Goal: Find specific page/section: Find specific page/section

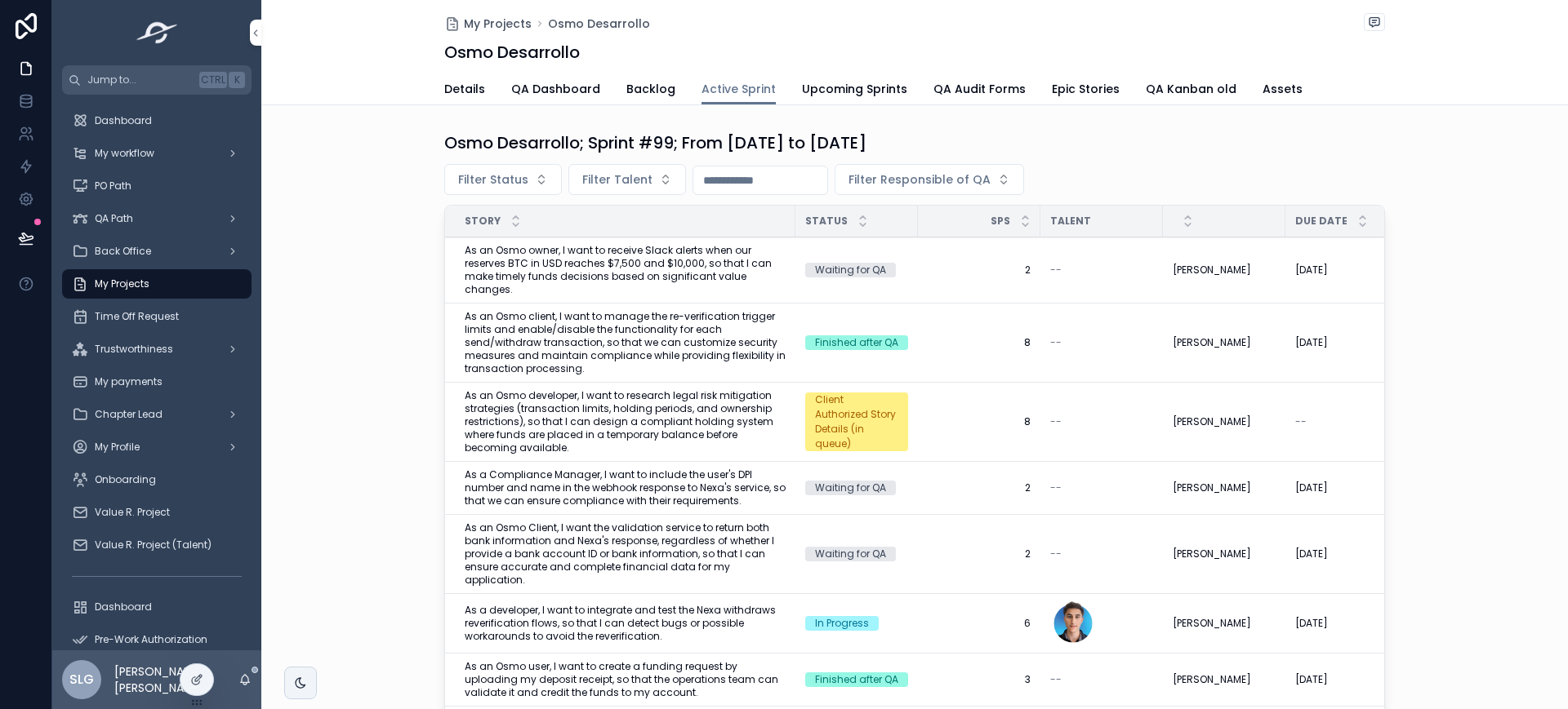
click at [583, 180] on span "Filter Talent" at bounding box center [617, 179] width 71 height 16
type input "**"
click at [644, 242] on span "[PERSON_NAME] [PERSON_NAME]" at bounding box center [600, 246] width 183 height 16
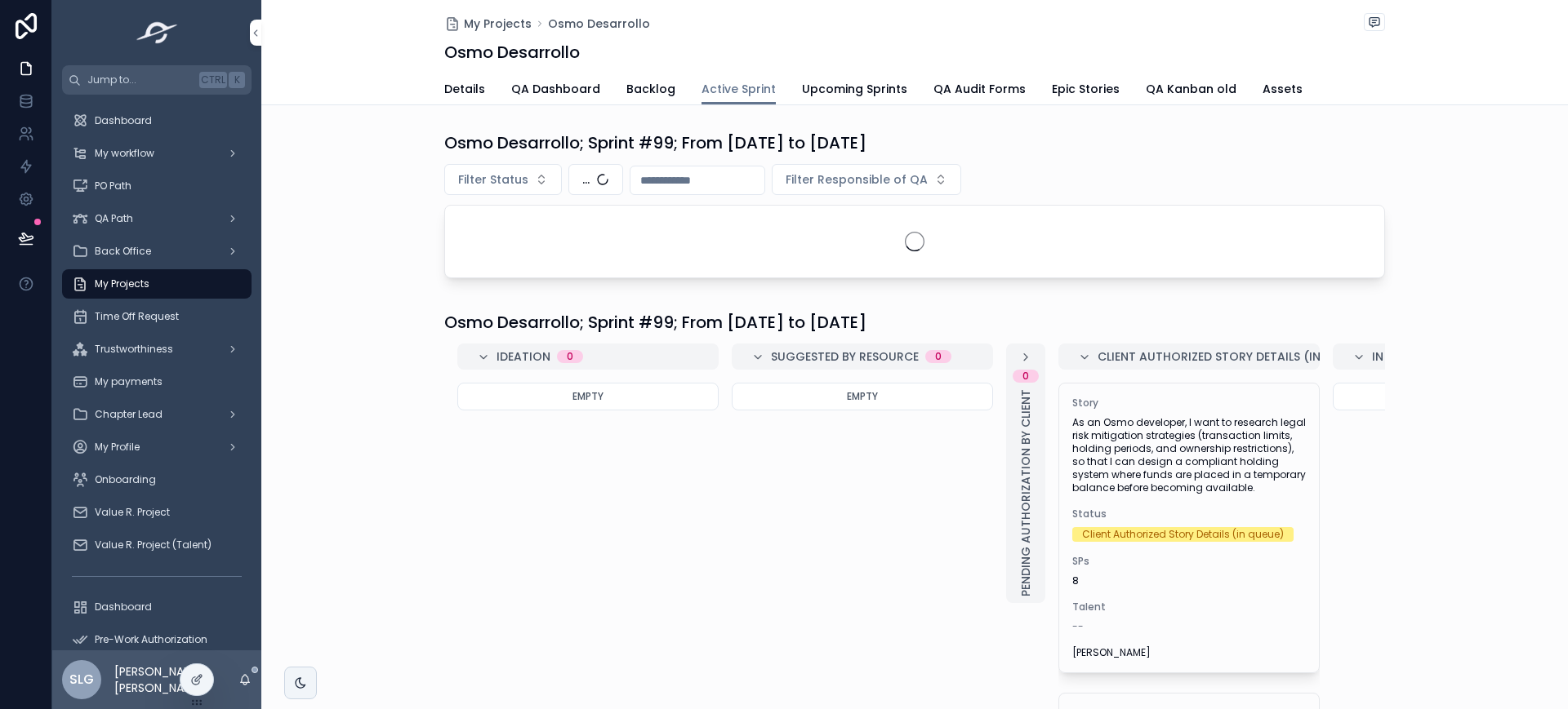
click at [1127, 177] on div "Filter Status ... Filter Responsible of QA" at bounding box center [914, 179] width 941 height 31
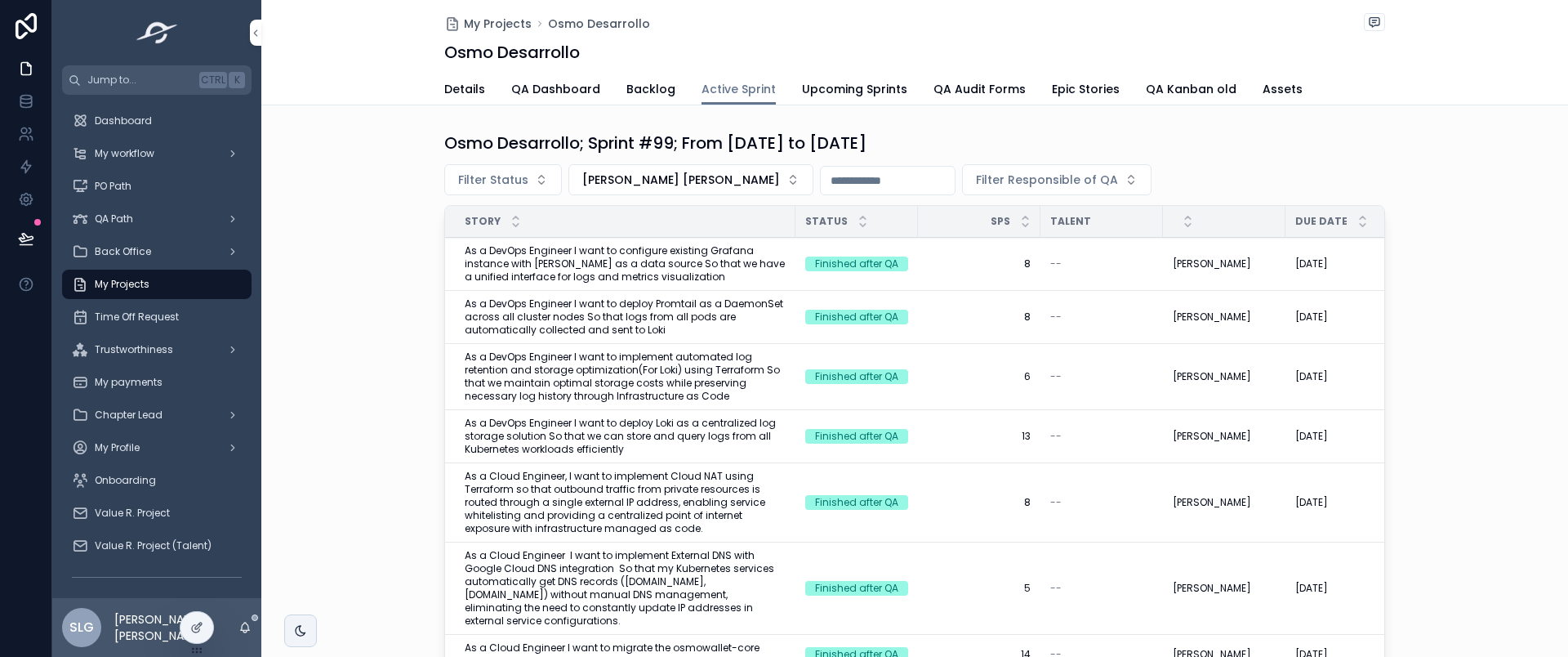
click at [849, 95] on span "Upcoming Sprints" at bounding box center [855, 88] width 105 height 16
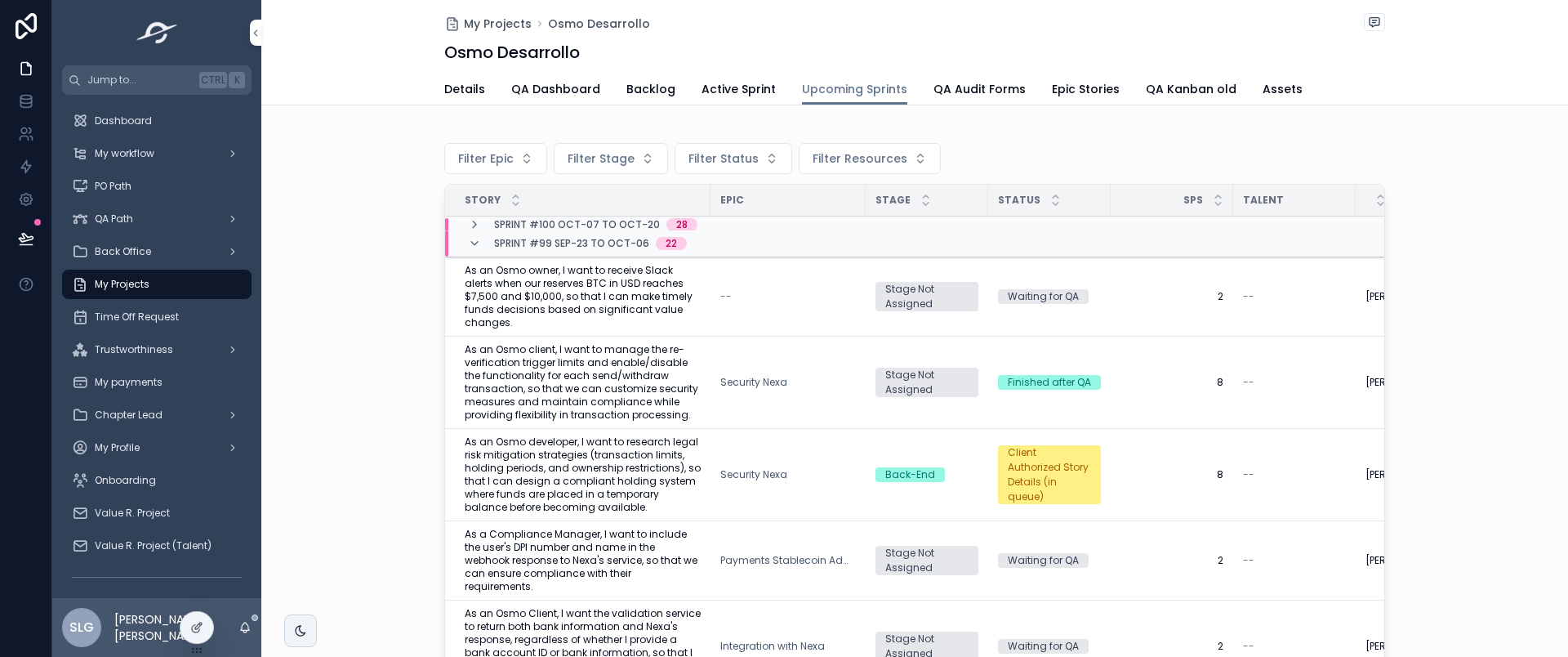
click at [468, 245] on icon "scrollable content" at bounding box center [474, 243] width 13 height 13
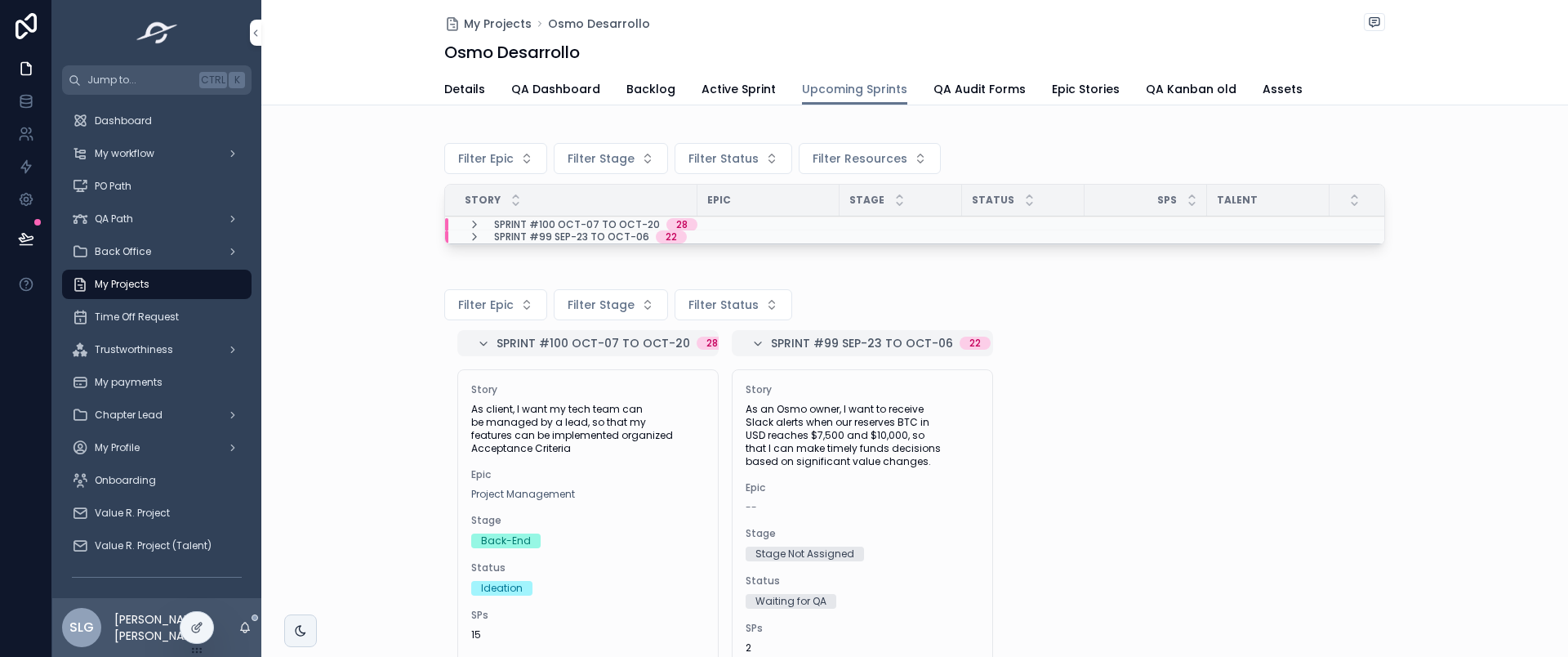
click at [468, 223] on icon "scrollable content" at bounding box center [474, 224] width 13 height 13
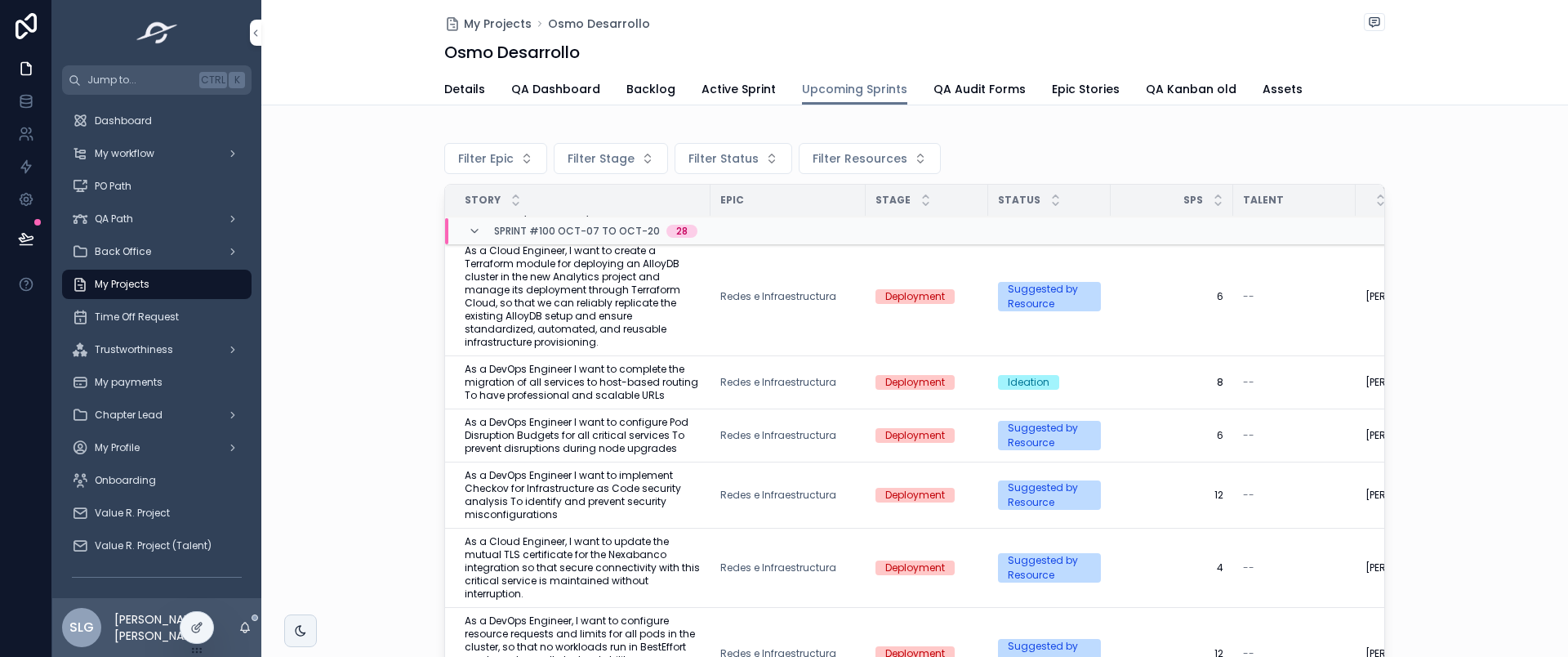
scroll to position [611, 0]
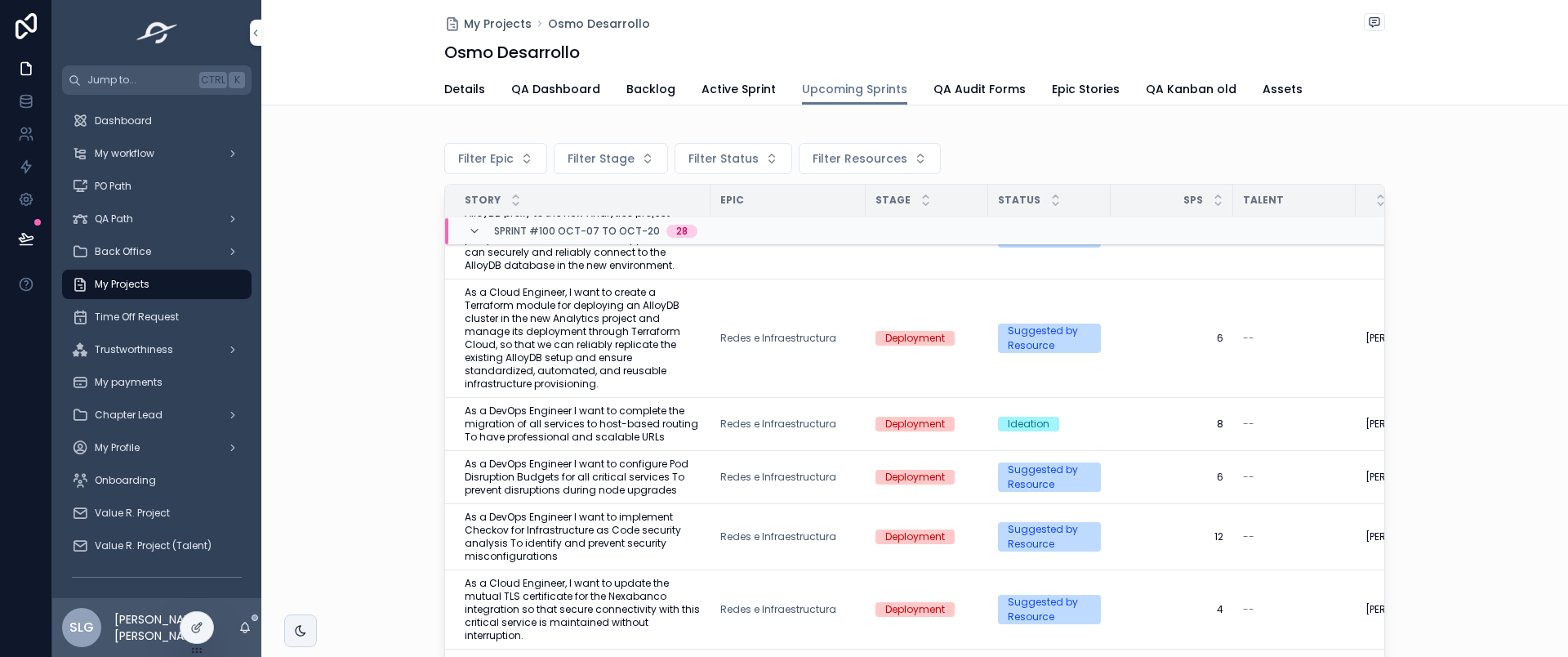
click at [870, 159] on span "Filter Resources" at bounding box center [859, 158] width 95 height 16
type input "**"
click at [844, 215] on div "[PERSON_NAME] [PERSON_NAME]" at bounding box center [852, 224] width 227 height 26
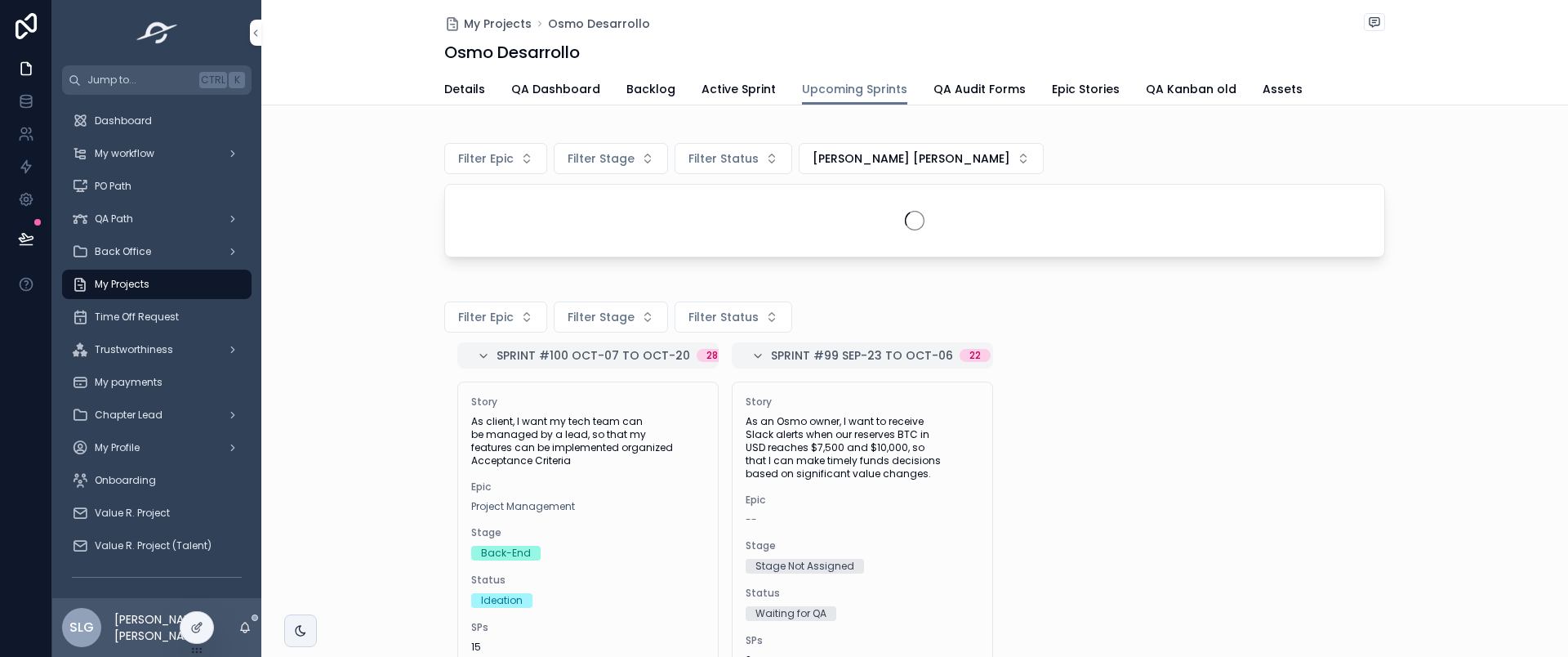
click at [1085, 139] on div "Filter Epic Filter Stage Filter Status [PERSON_NAME] [PERSON_NAME]" at bounding box center [914, 194] width 941 height 126
